Goal: Find specific page/section: Find specific page/section

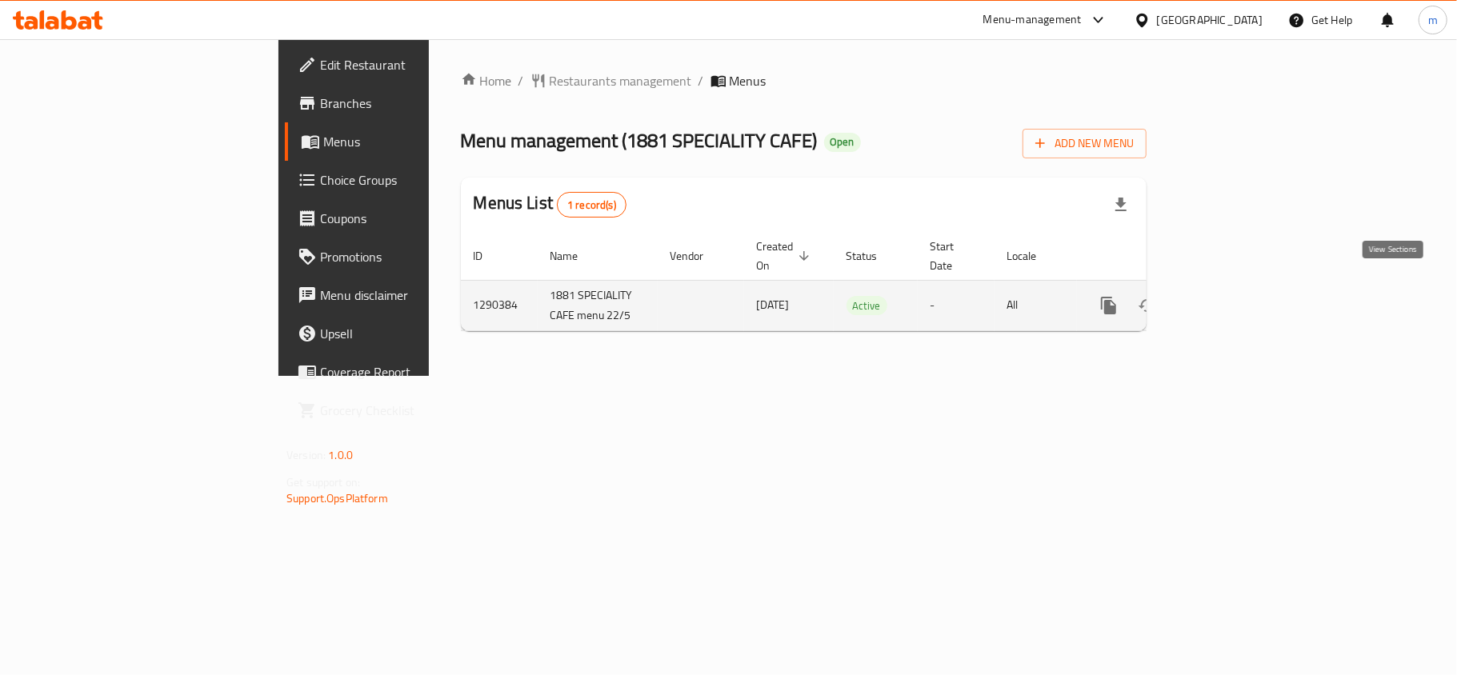
click at [1231, 298] on icon "enhanced table" at bounding box center [1224, 305] width 14 height 14
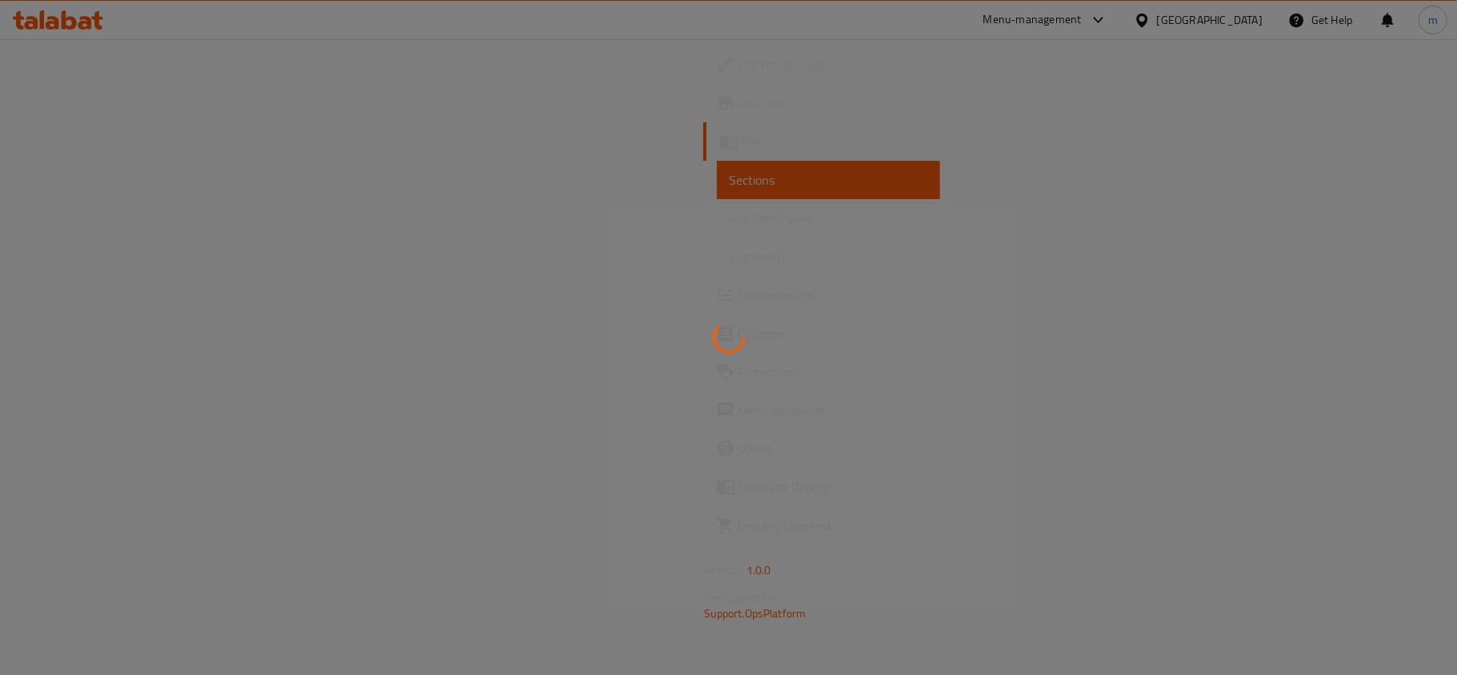
click at [551, 69] on div at bounding box center [728, 337] width 1457 height 675
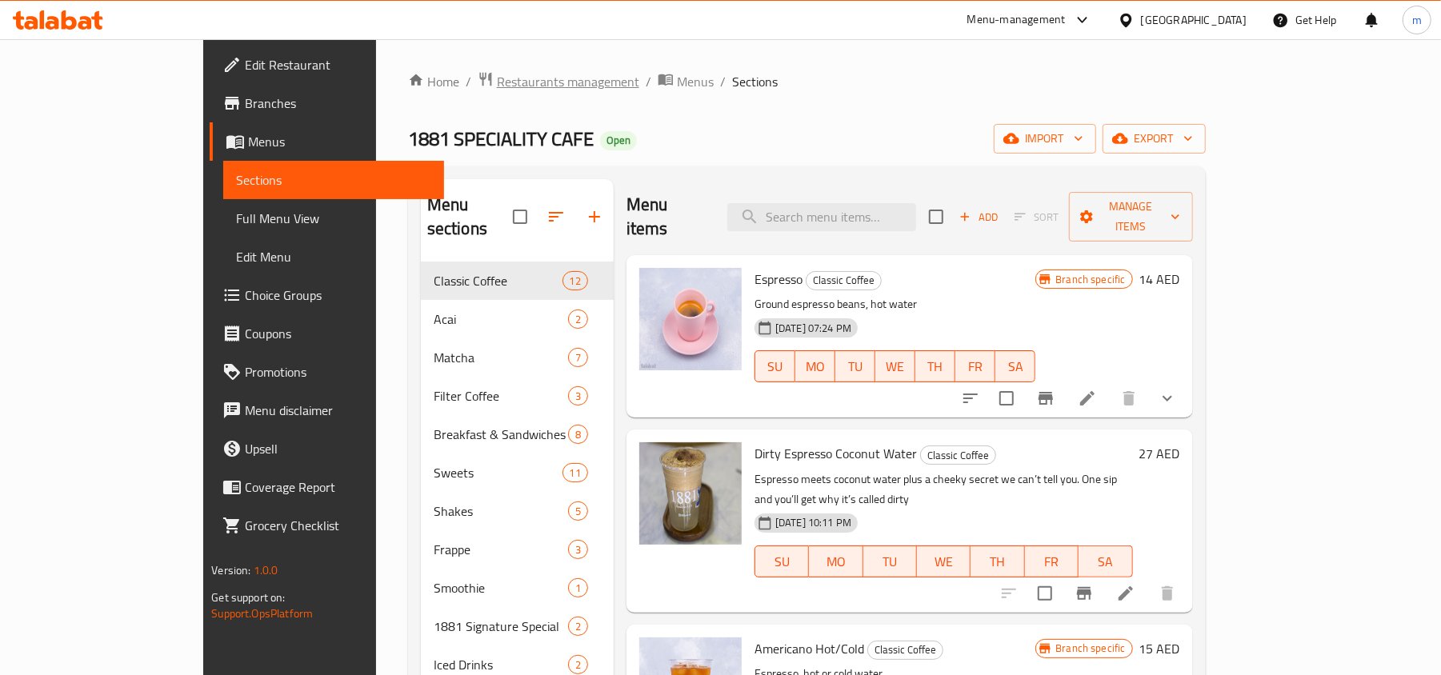
click at [497, 85] on span "Restaurants management" at bounding box center [568, 81] width 142 height 19
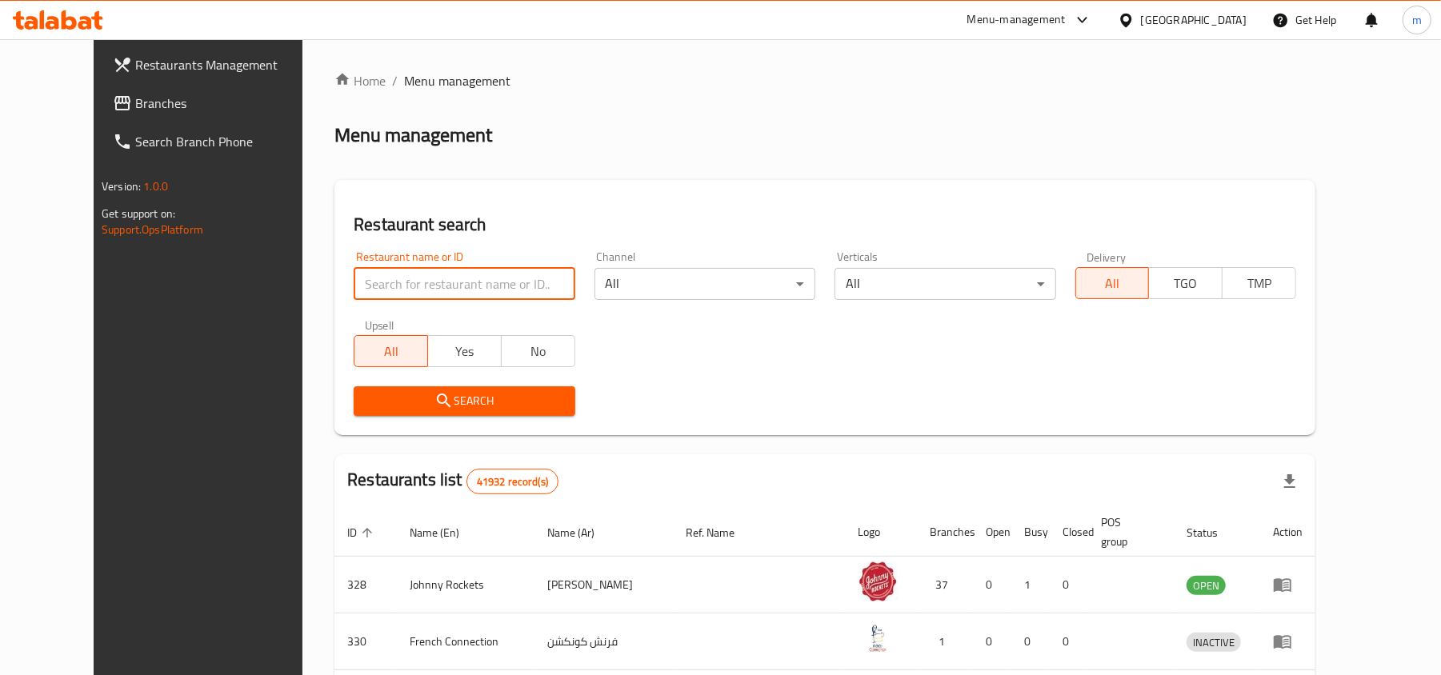
click at [398, 293] on input "search" at bounding box center [464, 284] width 221 height 32
paste input "698173"
type input "698173"
click at [366, 391] on span "Search" at bounding box center [463, 401] width 195 height 20
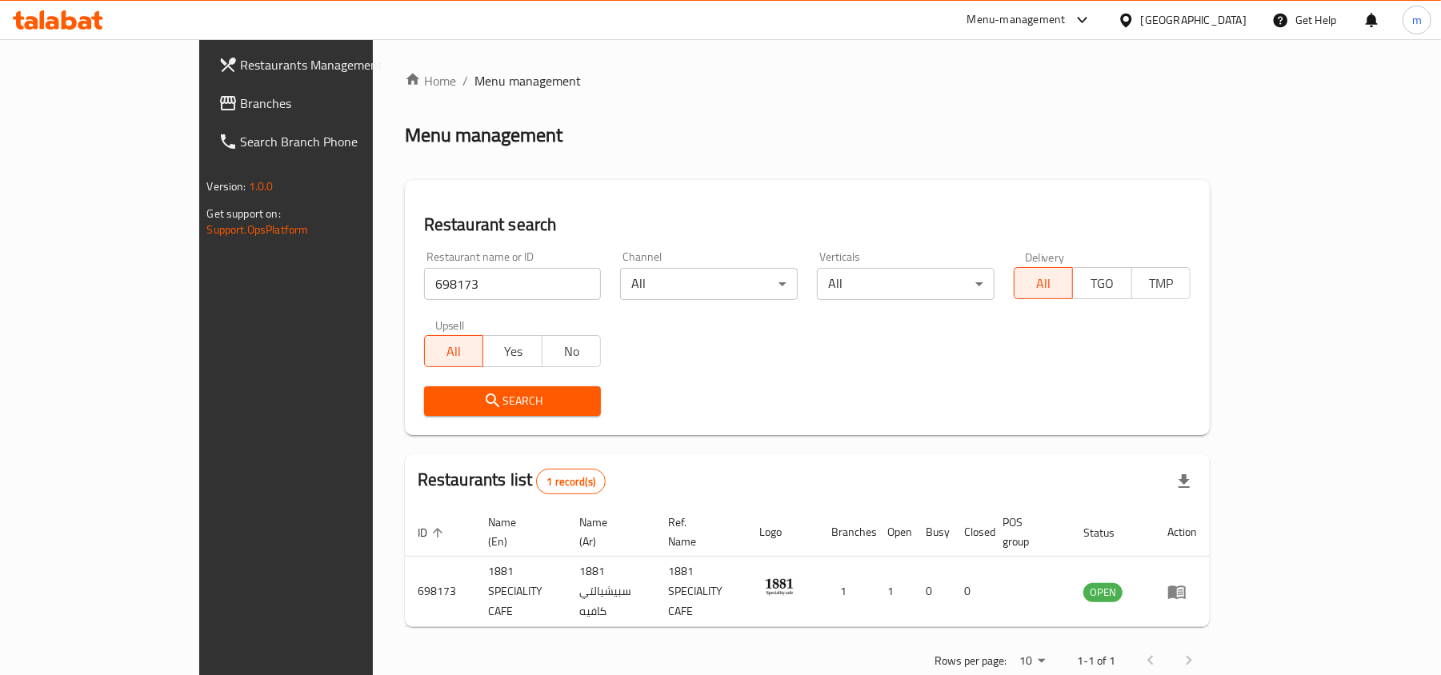
click at [424, 279] on input "698173" at bounding box center [513, 284] width 178 height 32
click at [206, 117] on link "Branches" at bounding box center [323, 103] width 234 height 38
